Goal: Information Seeking & Learning: Learn about a topic

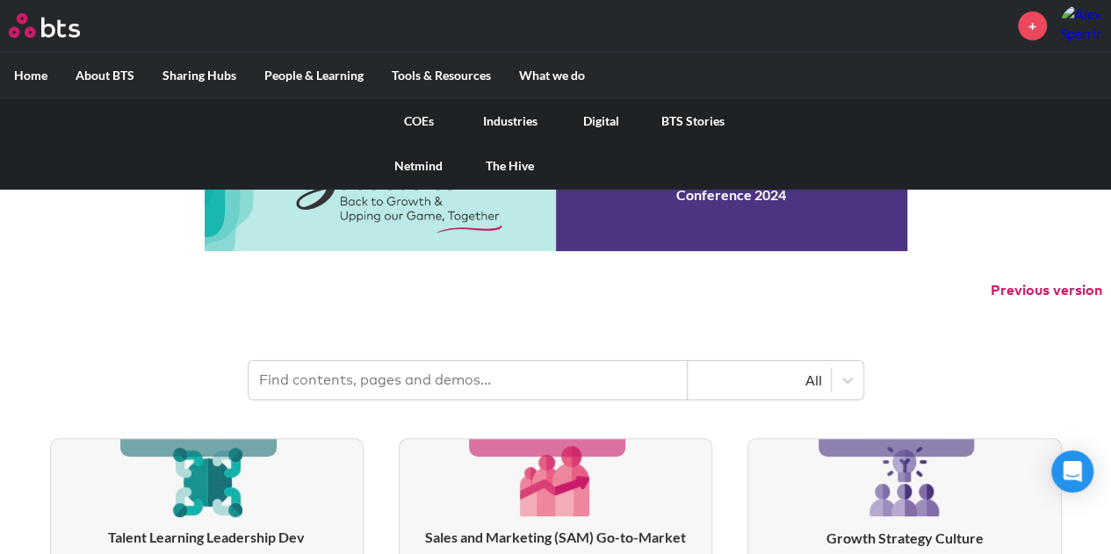
click at [414, 122] on link "COEs" at bounding box center [418, 121] width 91 height 46
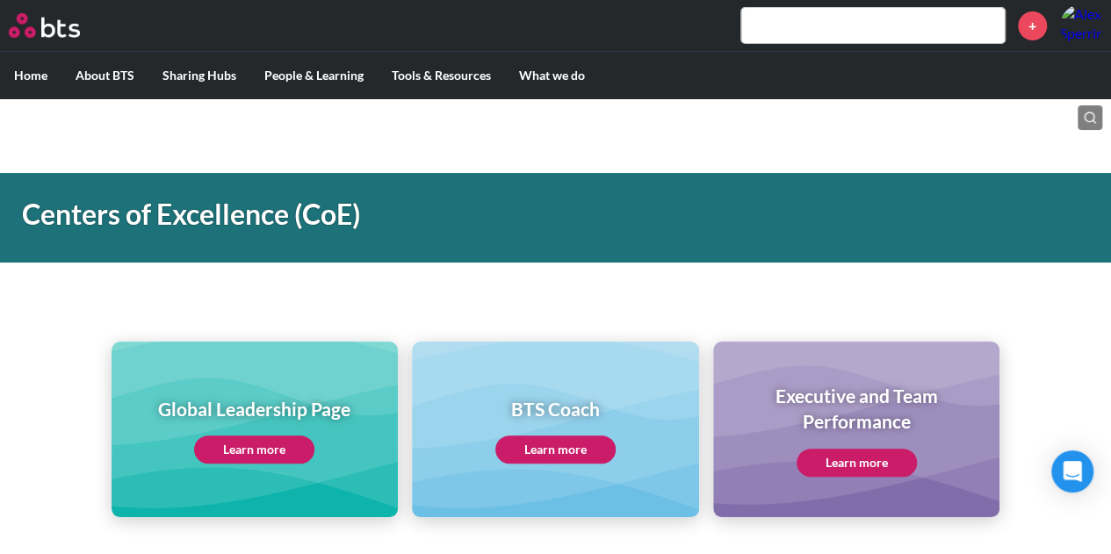
scroll to position [88, 0]
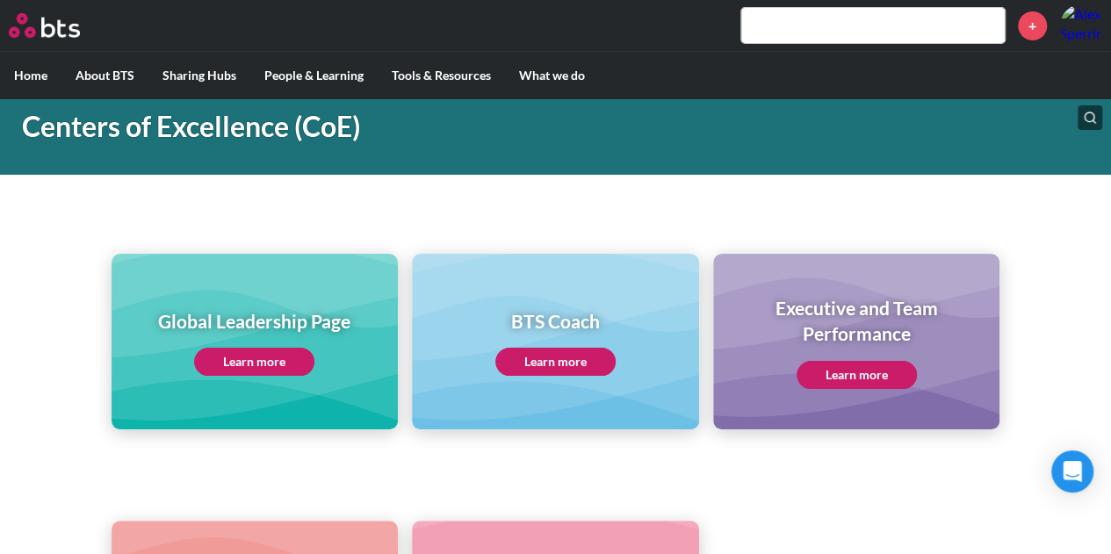
click at [285, 356] on link "Learn more" at bounding box center [254, 362] width 120 height 28
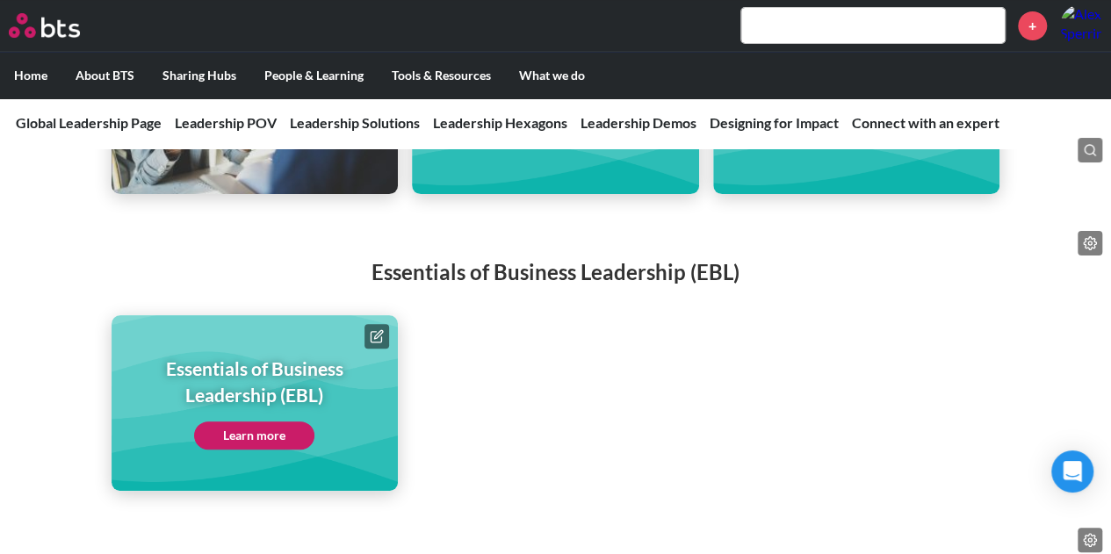
scroll to position [3600, 0]
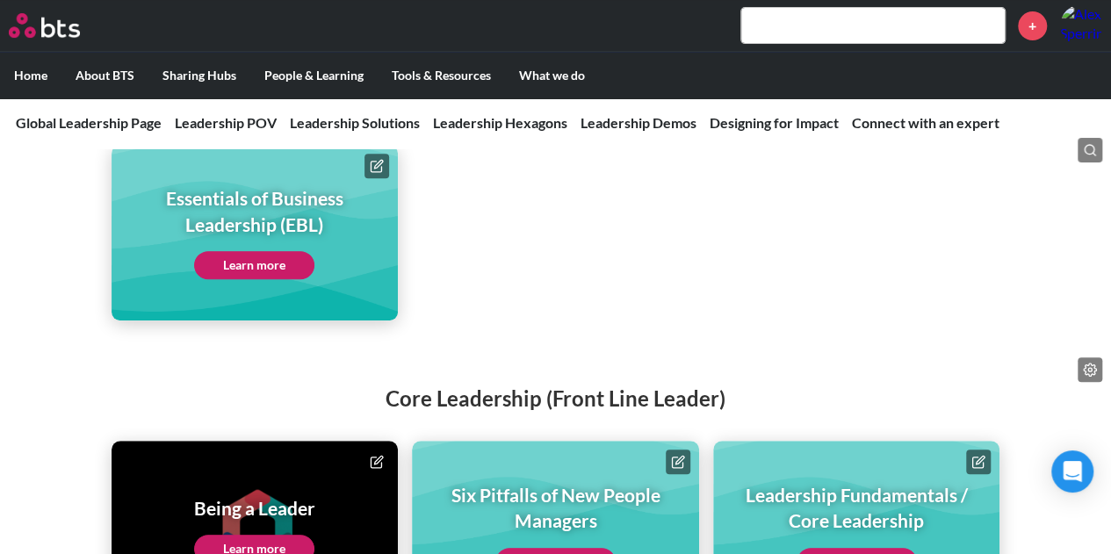
click at [297, 251] on link "Learn more" at bounding box center [254, 265] width 120 height 28
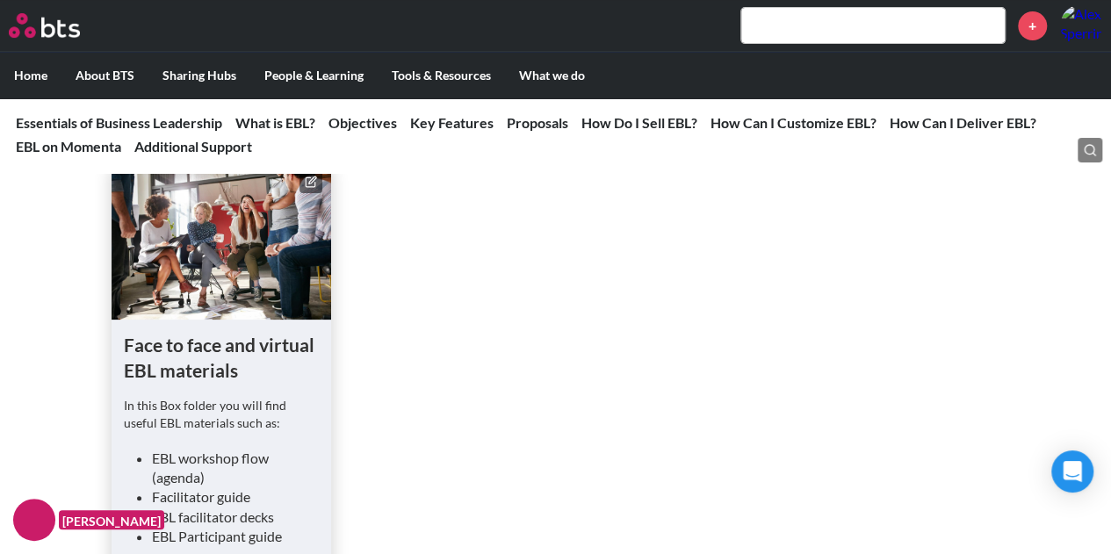
scroll to position [7112, 0]
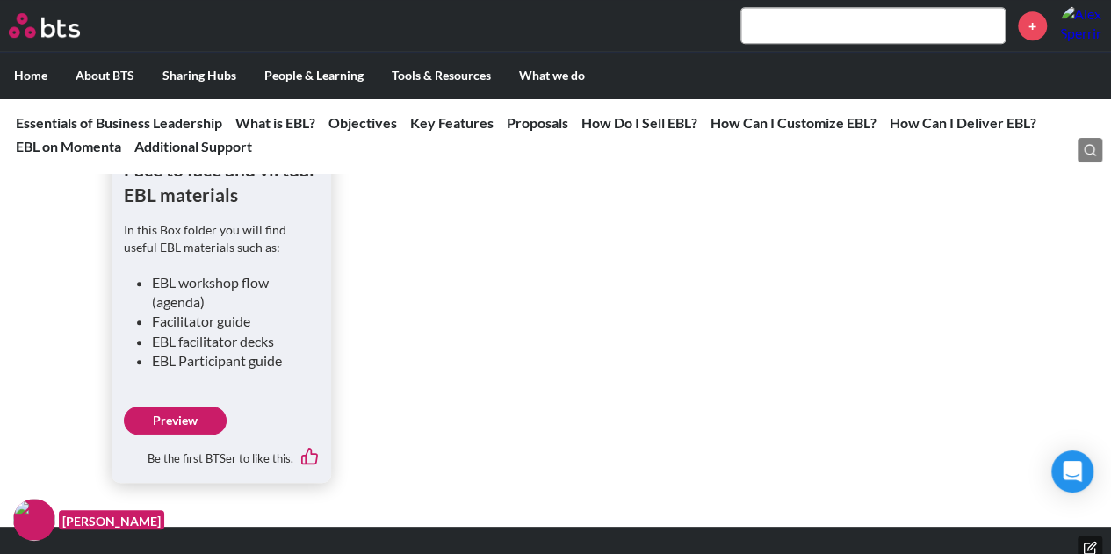
click at [203, 417] on link "Preview" at bounding box center [175, 421] width 103 height 28
